Goal: Task Accomplishment & Management: Manage account settings

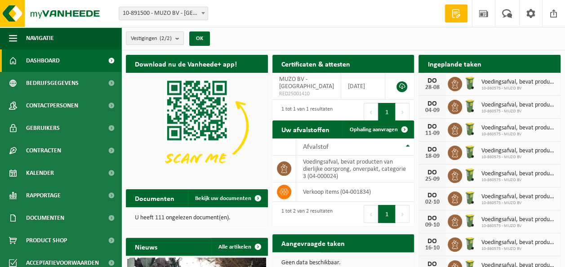
click at [511, 79] on span "Bekijk uw kalender" at bounding box center [520, 82] width 46 height 6
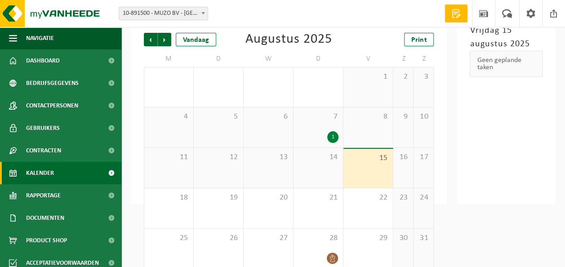
scroll to position [69, 0]
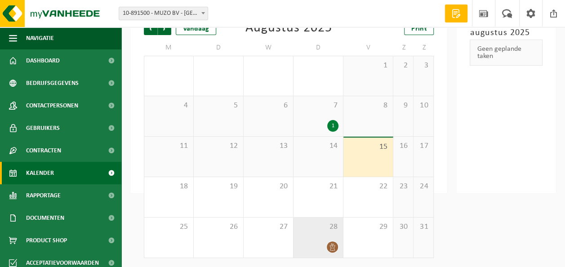
click at [316, 244] on div at bounding box center [318, 247] width 40 height 12
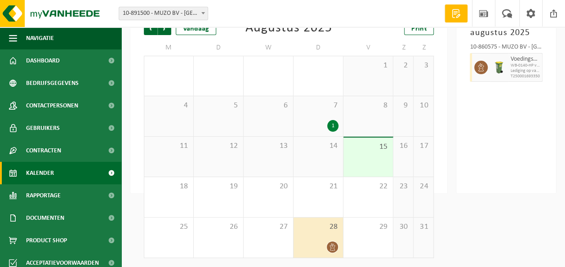
click at [324, 233] on div "28" at bounding box center [317, 237] width 49 height 40
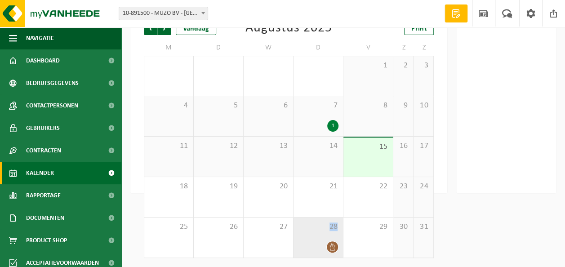
click at [324, 233] on div "28" at bounding box center [317, 237] width 49 height 40
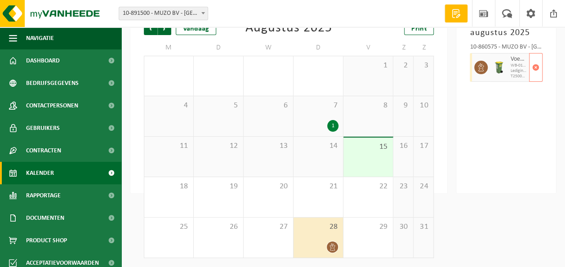
click at [505, 64] on div at bounding box center [499, 67] width 18 height 29
drag, startPoint x: 505, startPoint y: 64, endPoint x: 536, endPoint y: 65, distance: 31.0
click at [536, 65] on span "button" at bounding box center [535, 67] width 7 height 18
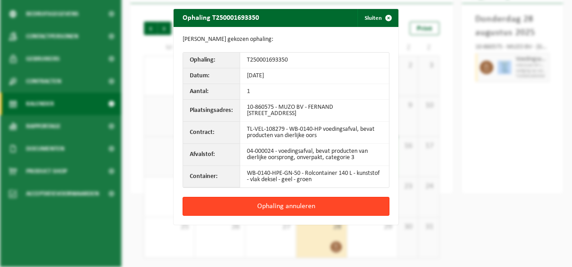
click at [289, 204] on button "Ophaling annuleren" at bounding box center [285, 206] width 207 height 19
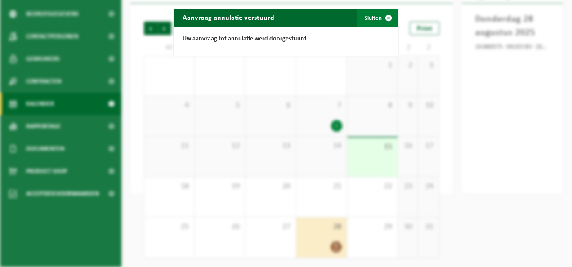
click at [364, 18] on button "Sluiten" at bounding box center [377, 18] width 40 height 18
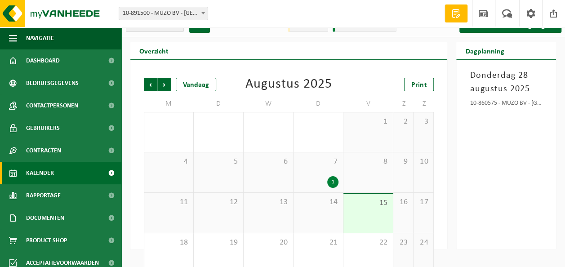
scroll to position [0, 0]
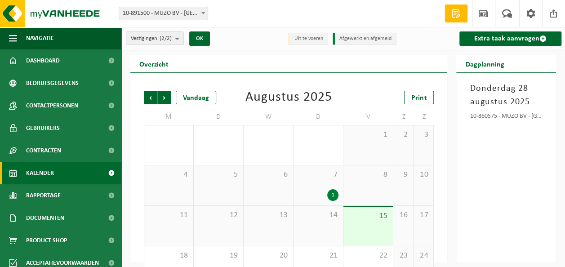
click at [186, 13] on span "10-891500 - MUZO BV - [GEOGRAPHIC_DATA]" at bounding box center [163, 13] width 89 height 13
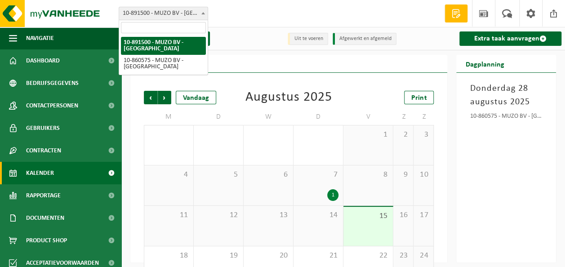
click at [186, 13] on span "10-891500 - MUZO BV - [GEOGRAPHIC_DATA]" at bounding box center [163, 13] width 89 height 13
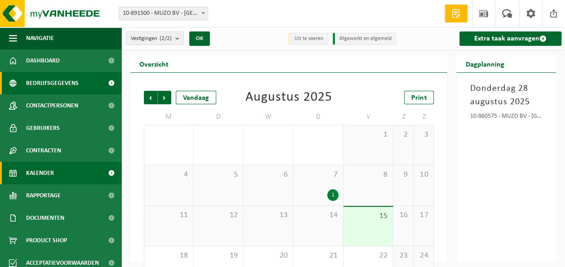
click at [43, 84] on span "Bedrijfsgegevens" at bounding box center [52, 83] width 53 height 22
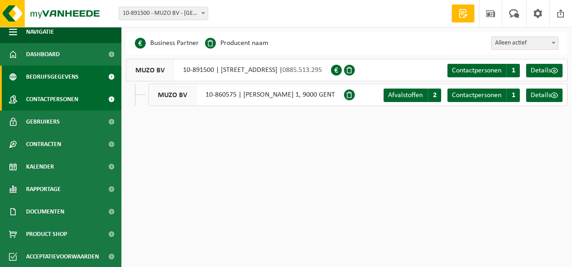
scroll to position [7, 0]
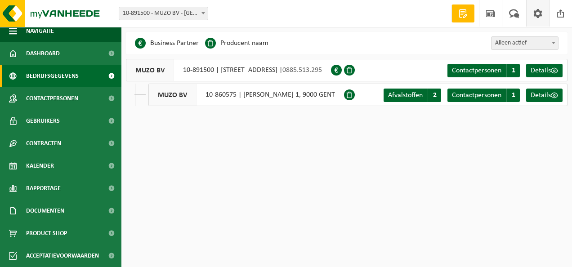
click at [538, 8] on span at bounding box center [537, 13] width 13 height 27
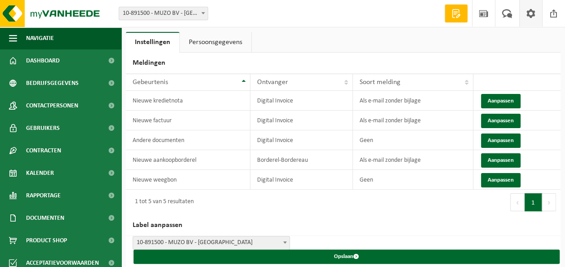
click at [203, 39] on link "Persoonsgegevens" at bounding box center [215, 42] width 71 height 21
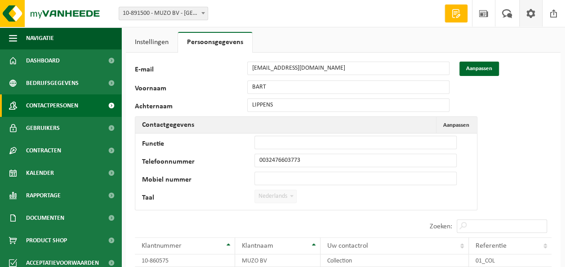
scroll to position [7, 0]
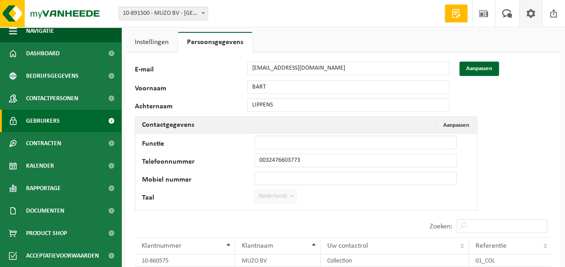
click at [53, 120] on span "Gebruikers" at bounding box center [43, 121] width 34 height 22
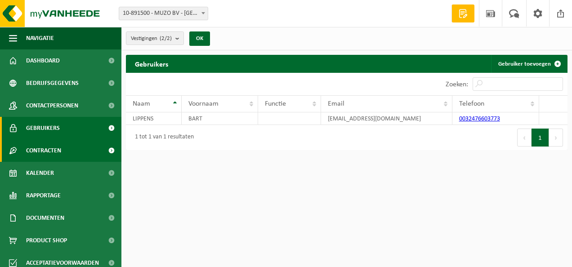
click at [78, 155] on link "Contracten" at bounding box center [60, 150] width 121 height 22
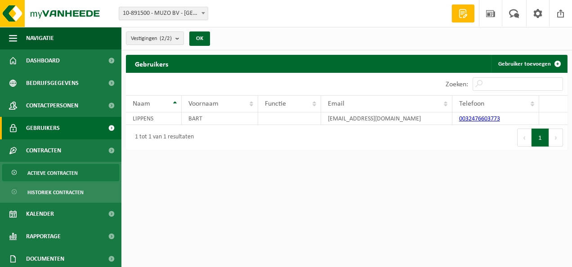
click at [78, 174] on link "Actieve contracten" at bounding box center [60, 172] width 117 height 17
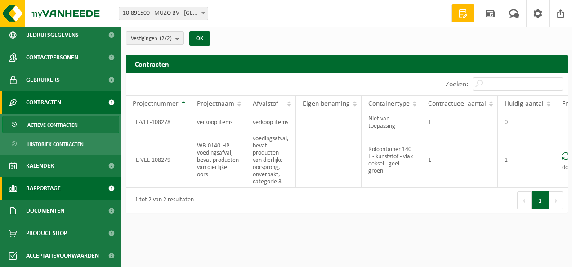
scroll to position [48, 0]
